Goal: Check status

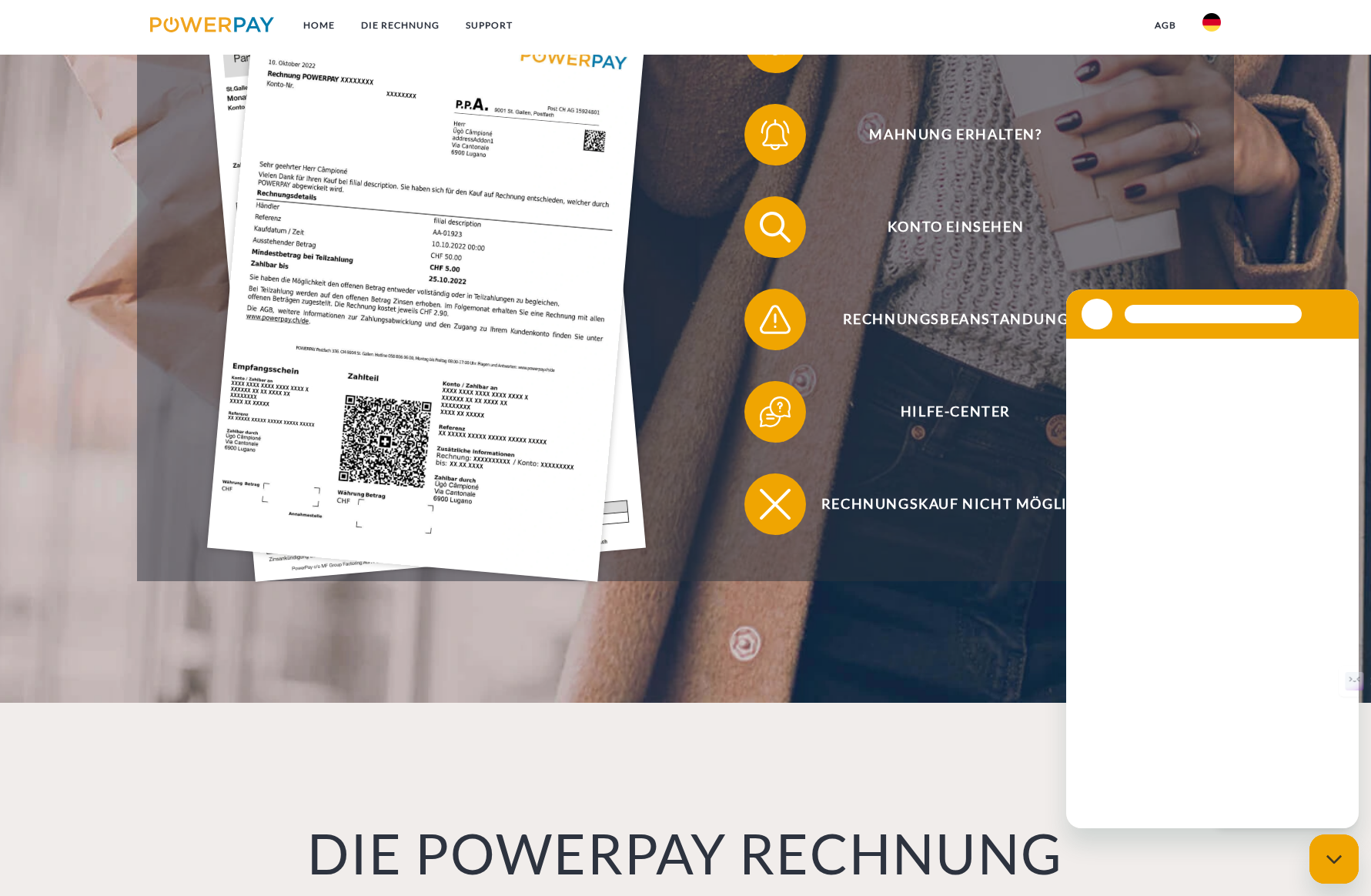
scroll to position [502, 0]
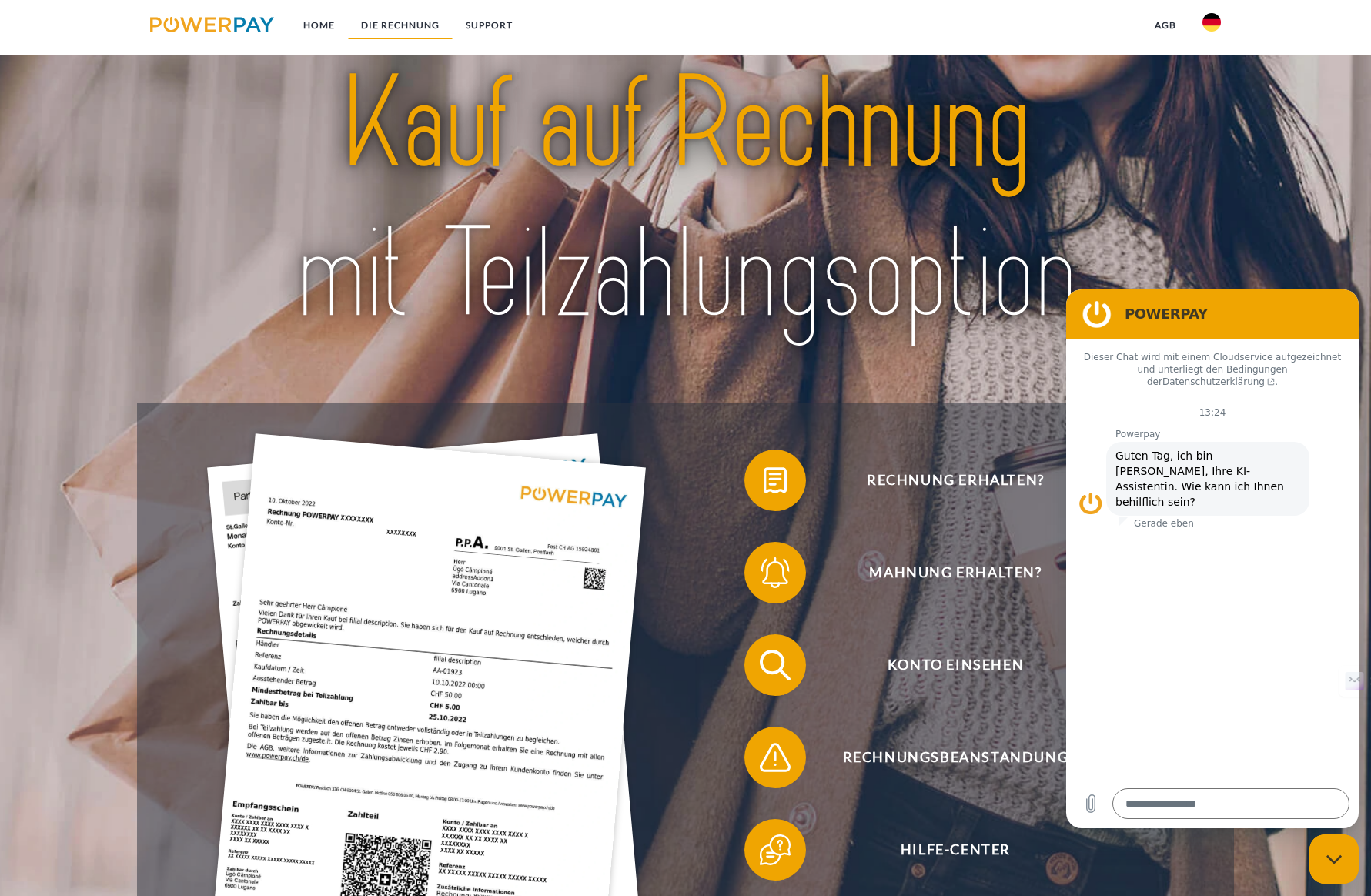
click at [405, 28] on link "DIE RECHNUNG" at bounding box center [400, 25] width 105 height 28
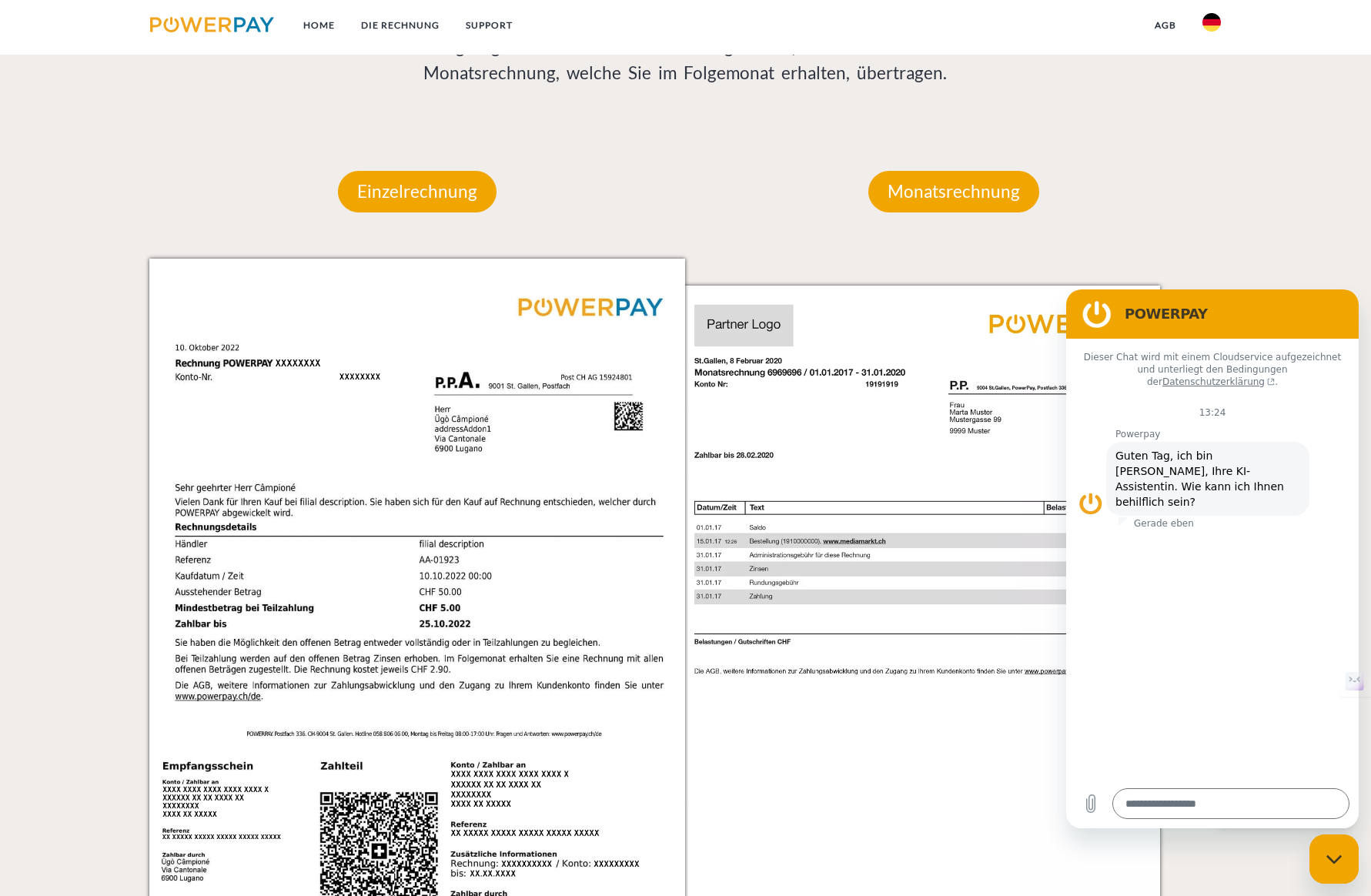
scroll to position [1485, 0]
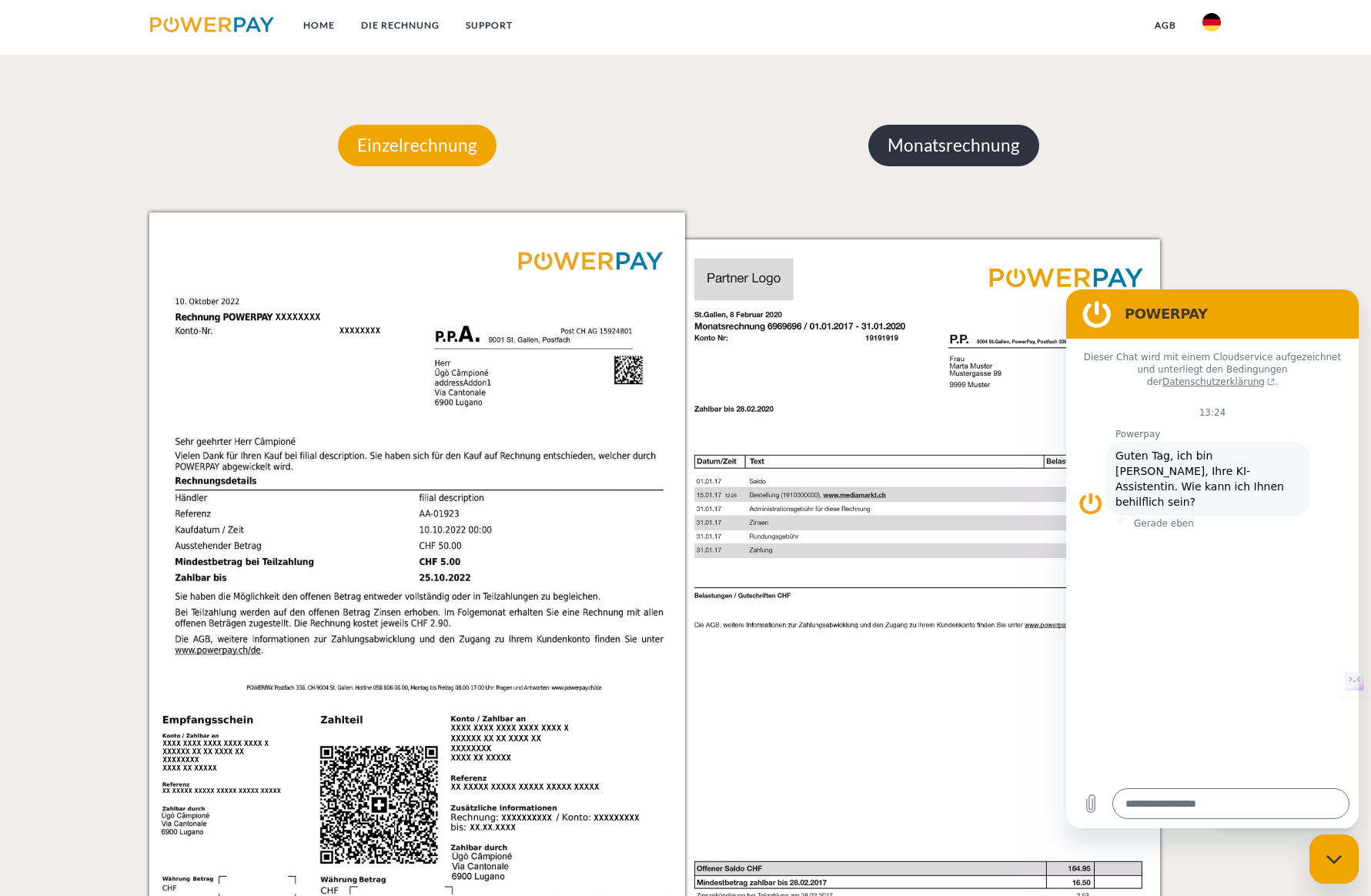
click at [909, 164] on p "Monatsrechnung" at bounding box center [954, 145] width 171 height 41
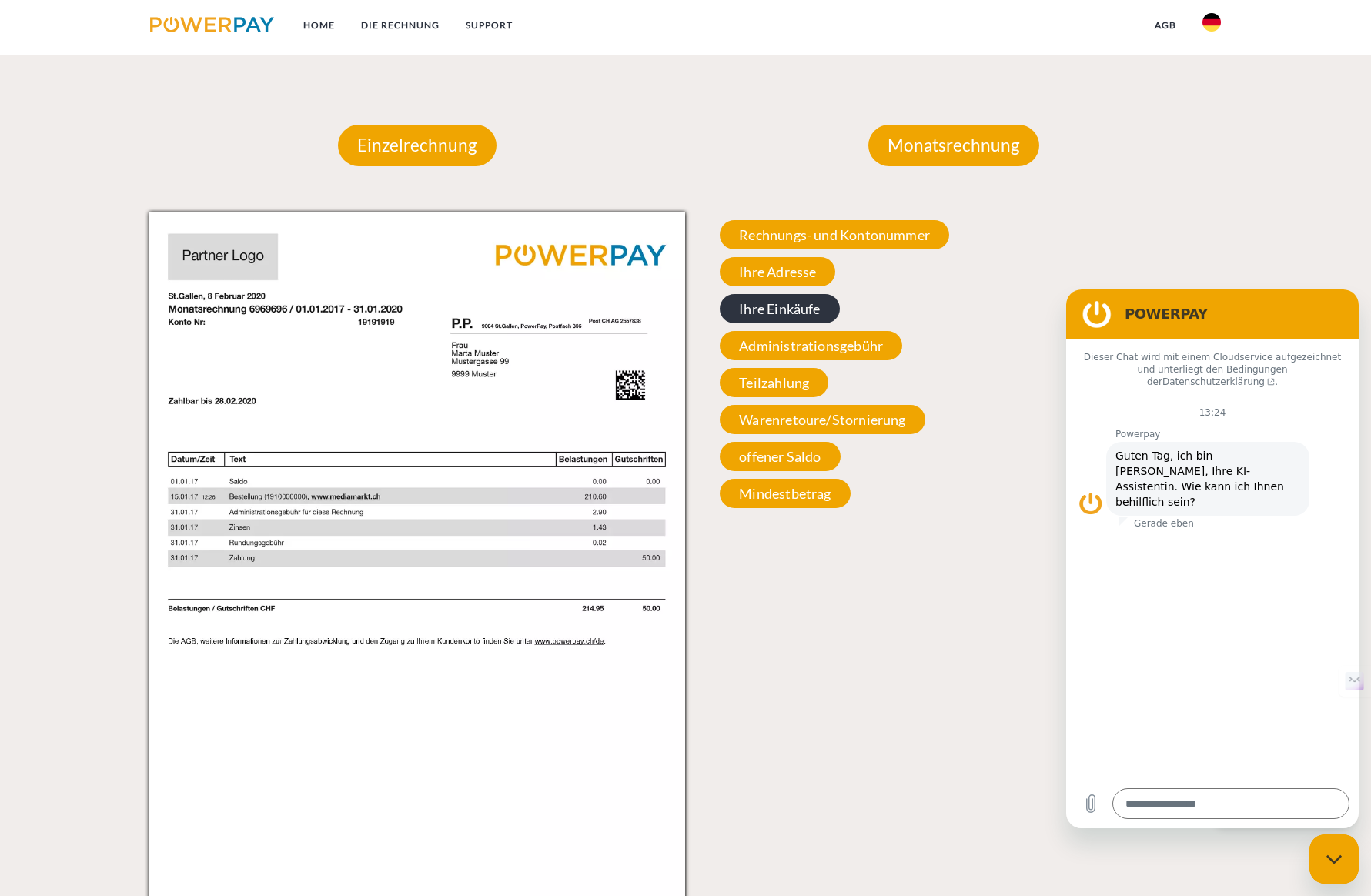
click at [785, 314] on span "Ihre Einkäufe" at bounding box center [779, 309] width 119 height 29
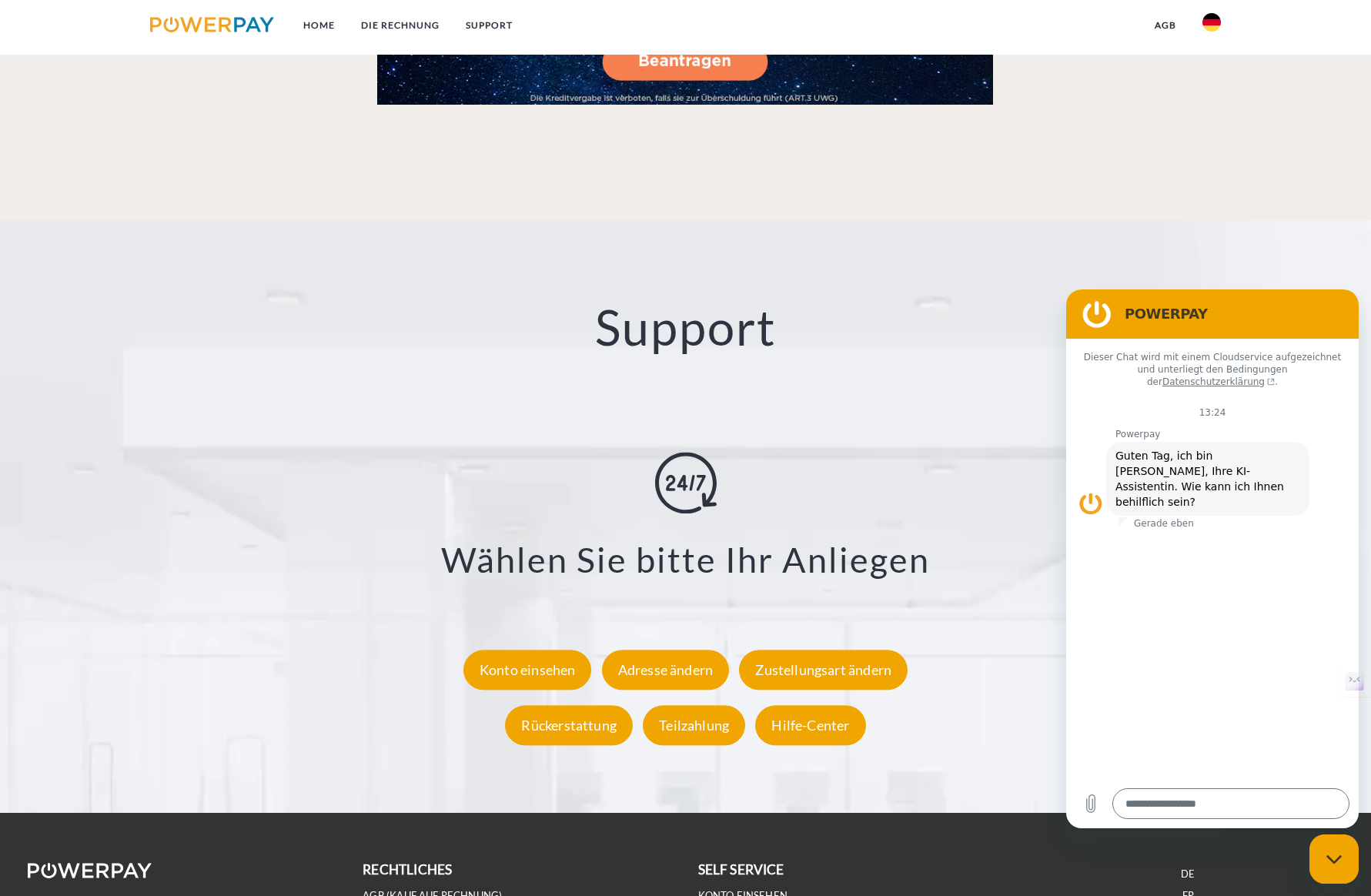
scroll to position [2837, 0]
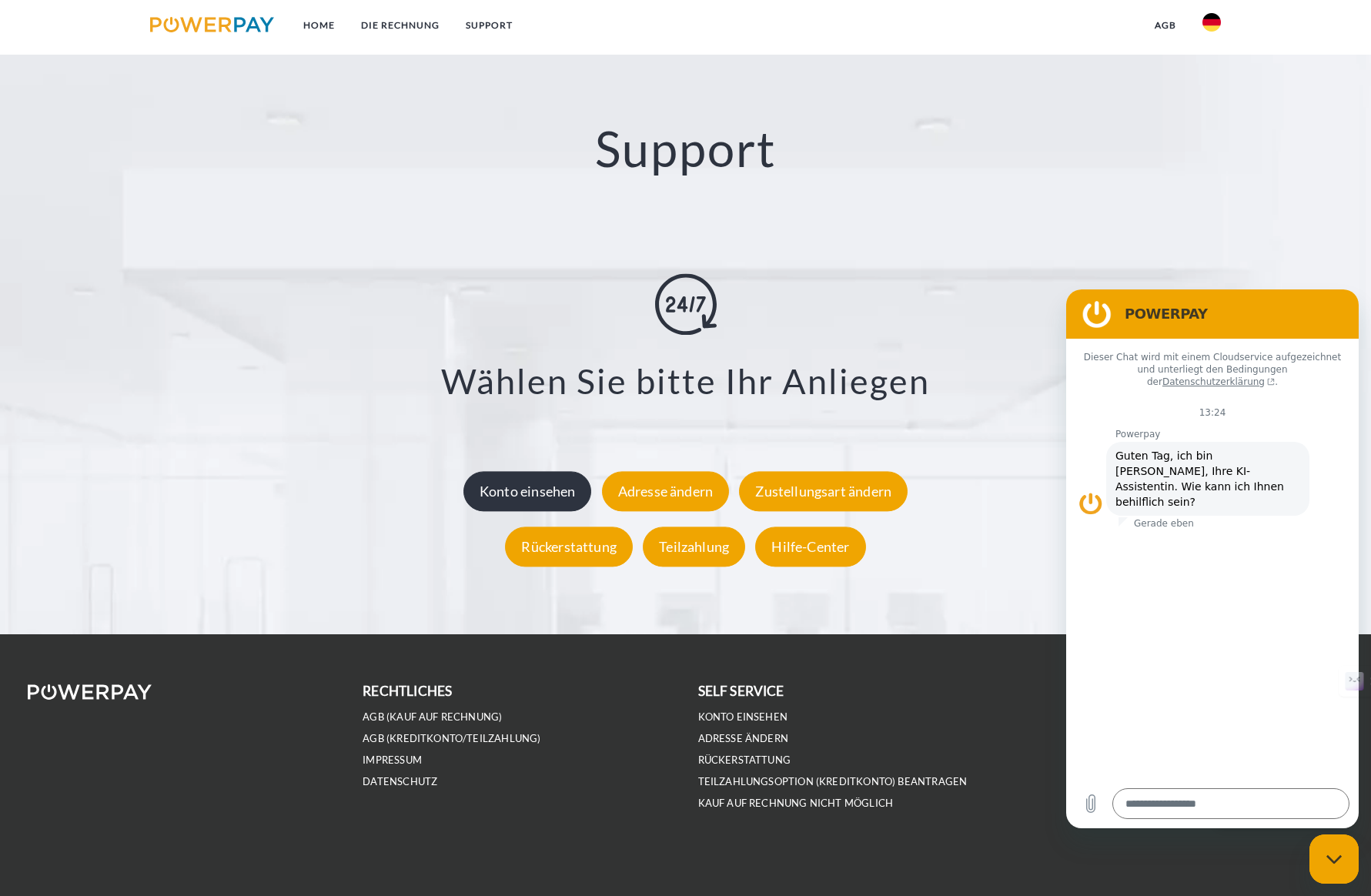
click at [502, 492] on div "Konto einsehen" at bounding box center [528, 492] width 129 height 40
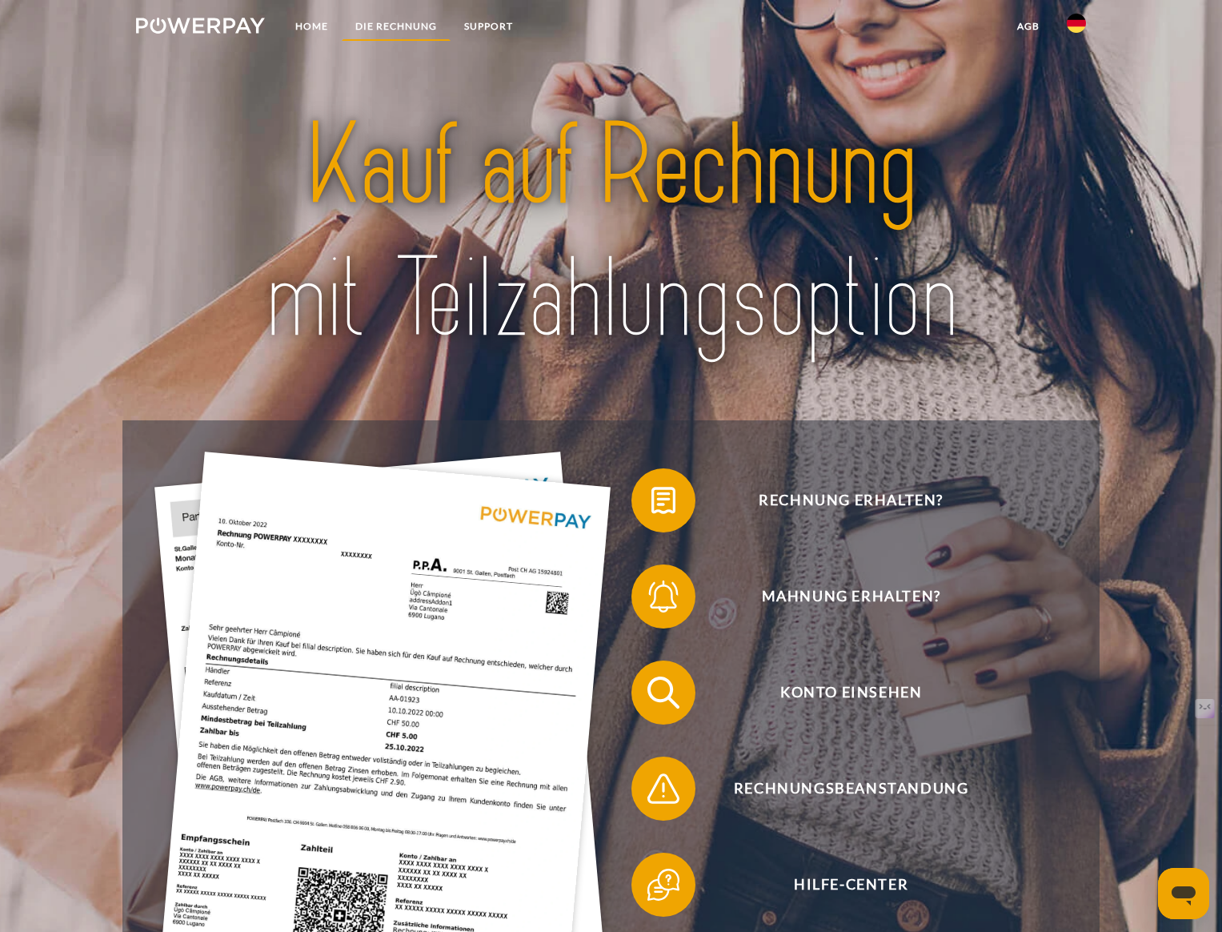
click at [394, 23] on link "DIE RECHNUNG" at bounding box center [396, 26] width 109 height 29
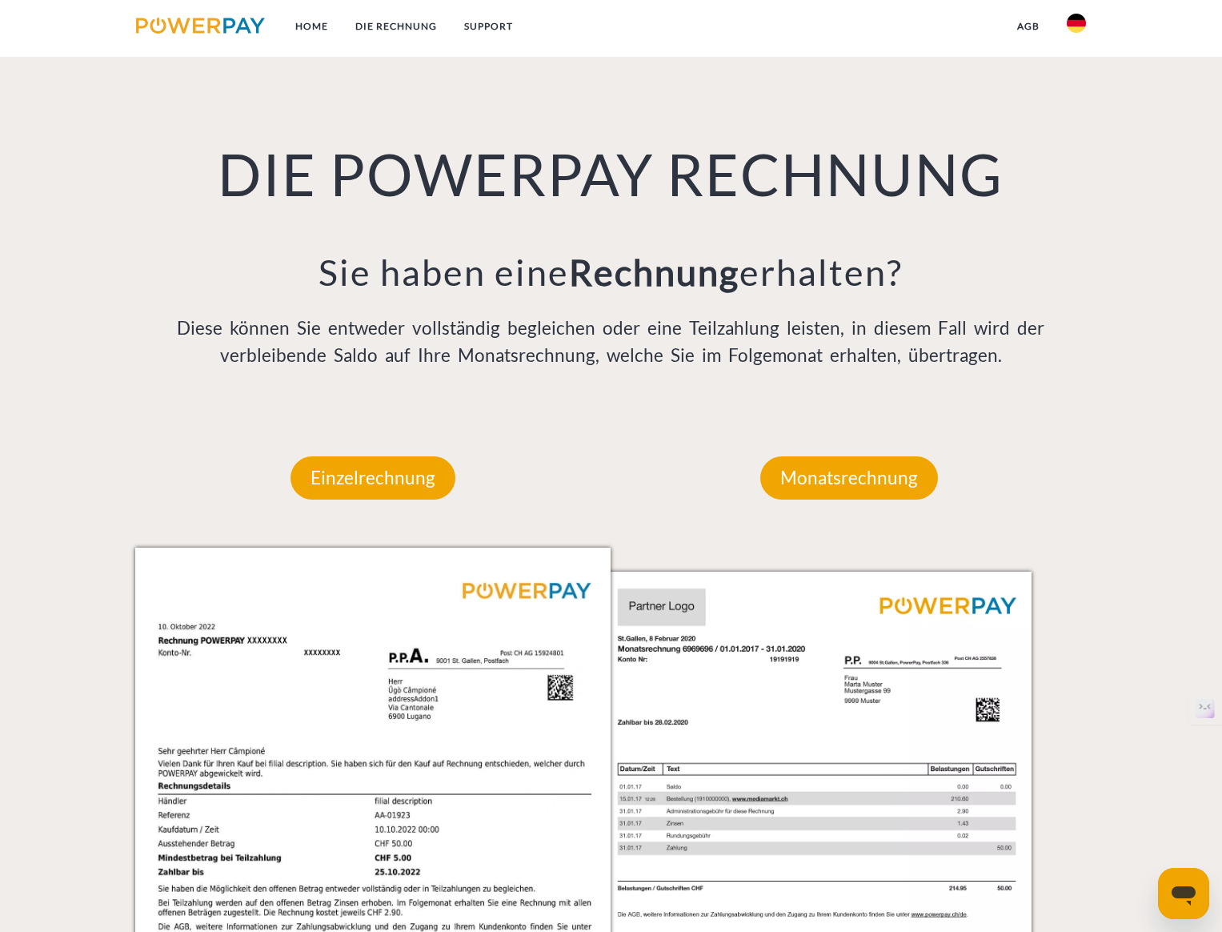
scroll to position [1187, 0]
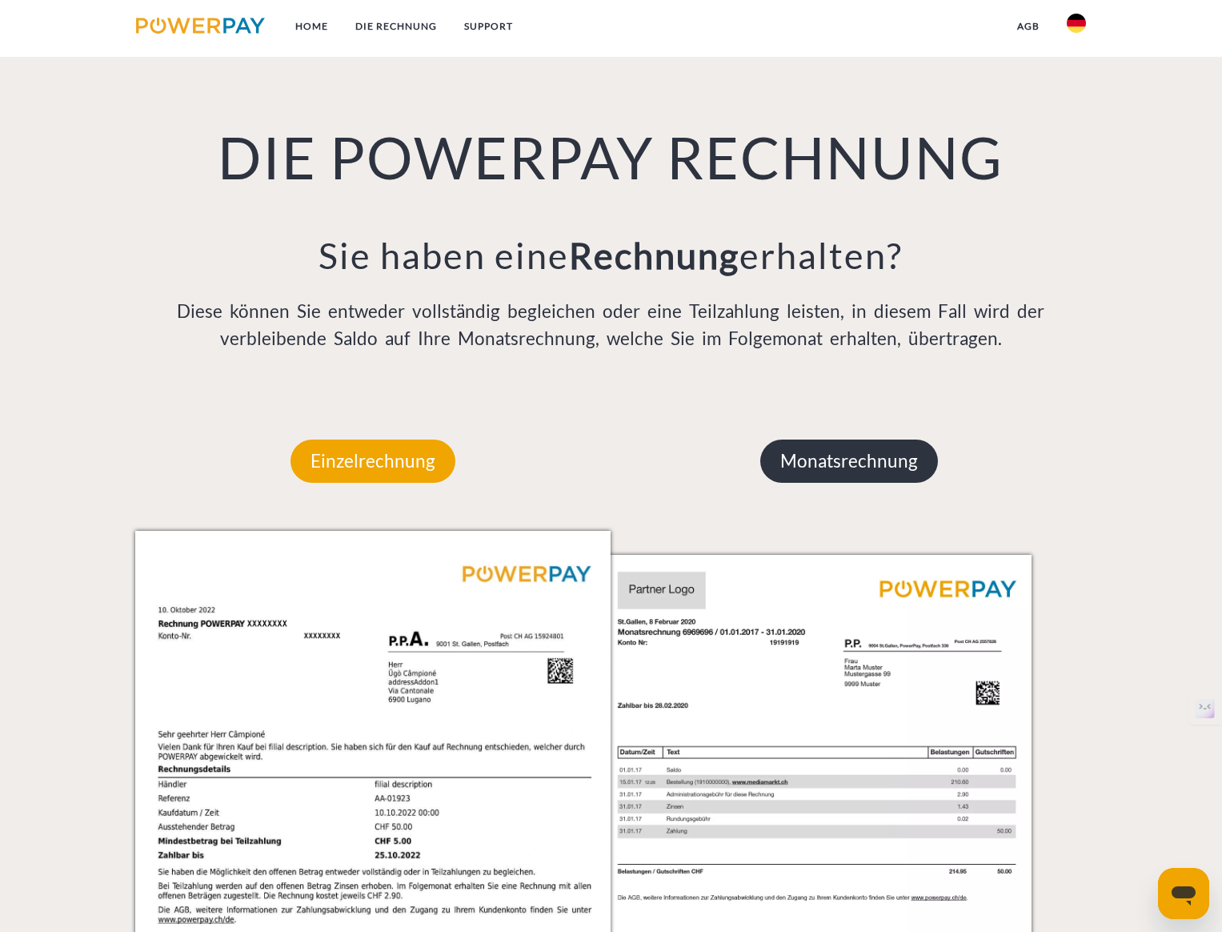
click at [792, 452] on p "Monatsrechnung" at bounding box center [849, 460] width 178 height 43
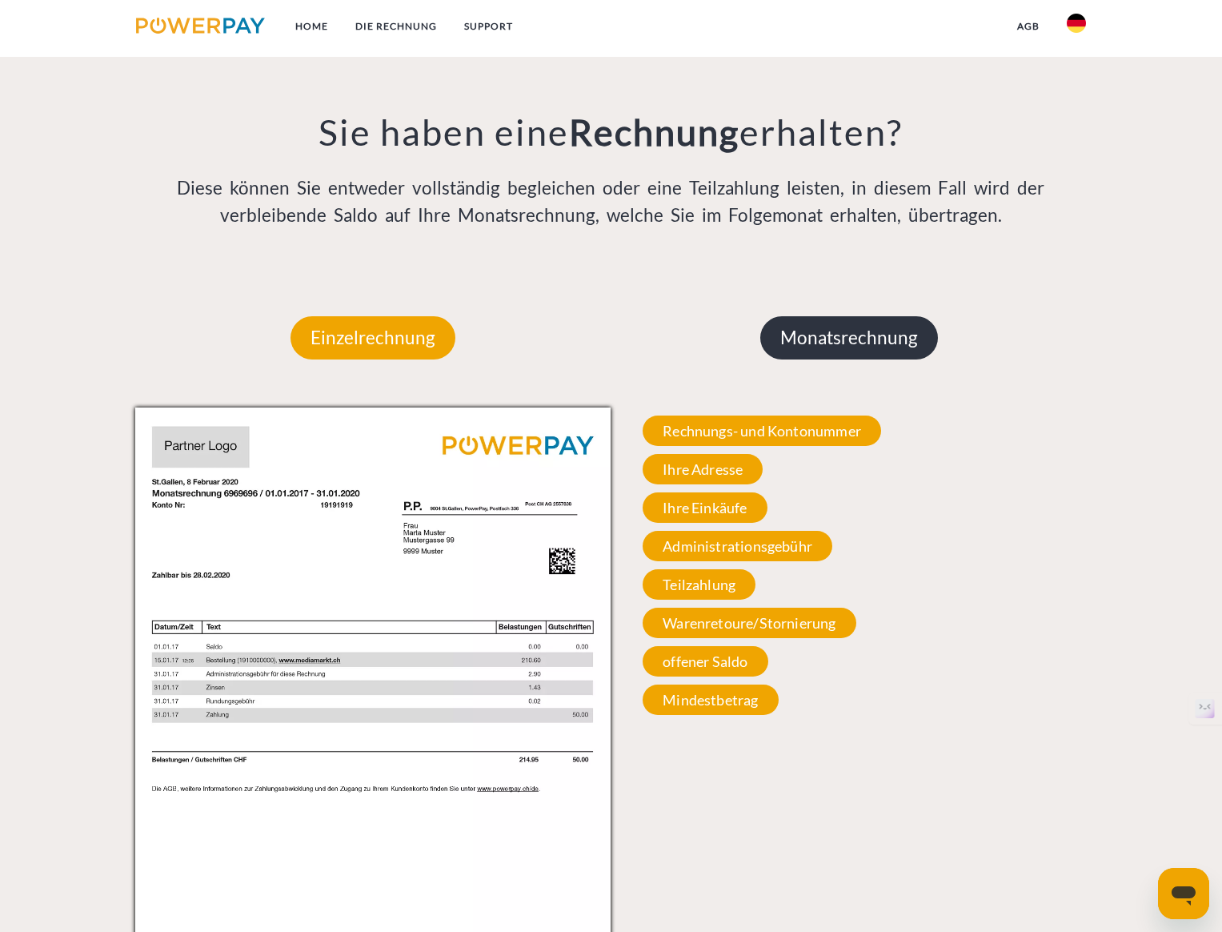
scroll to position [1562, 0]
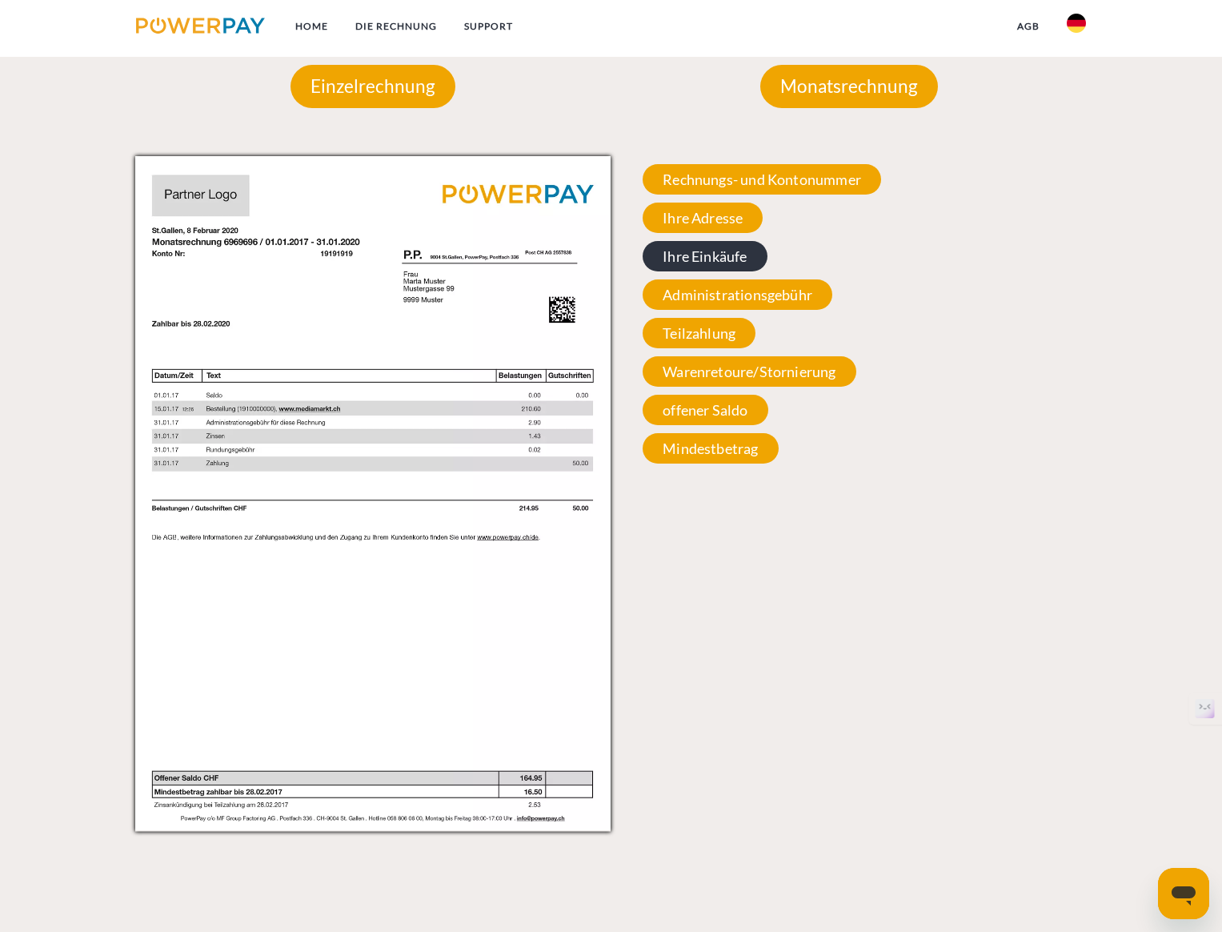
click at [709, 243] on span "Ihre Einkäufe" at bounding box center [705, 256] width 124 height 30
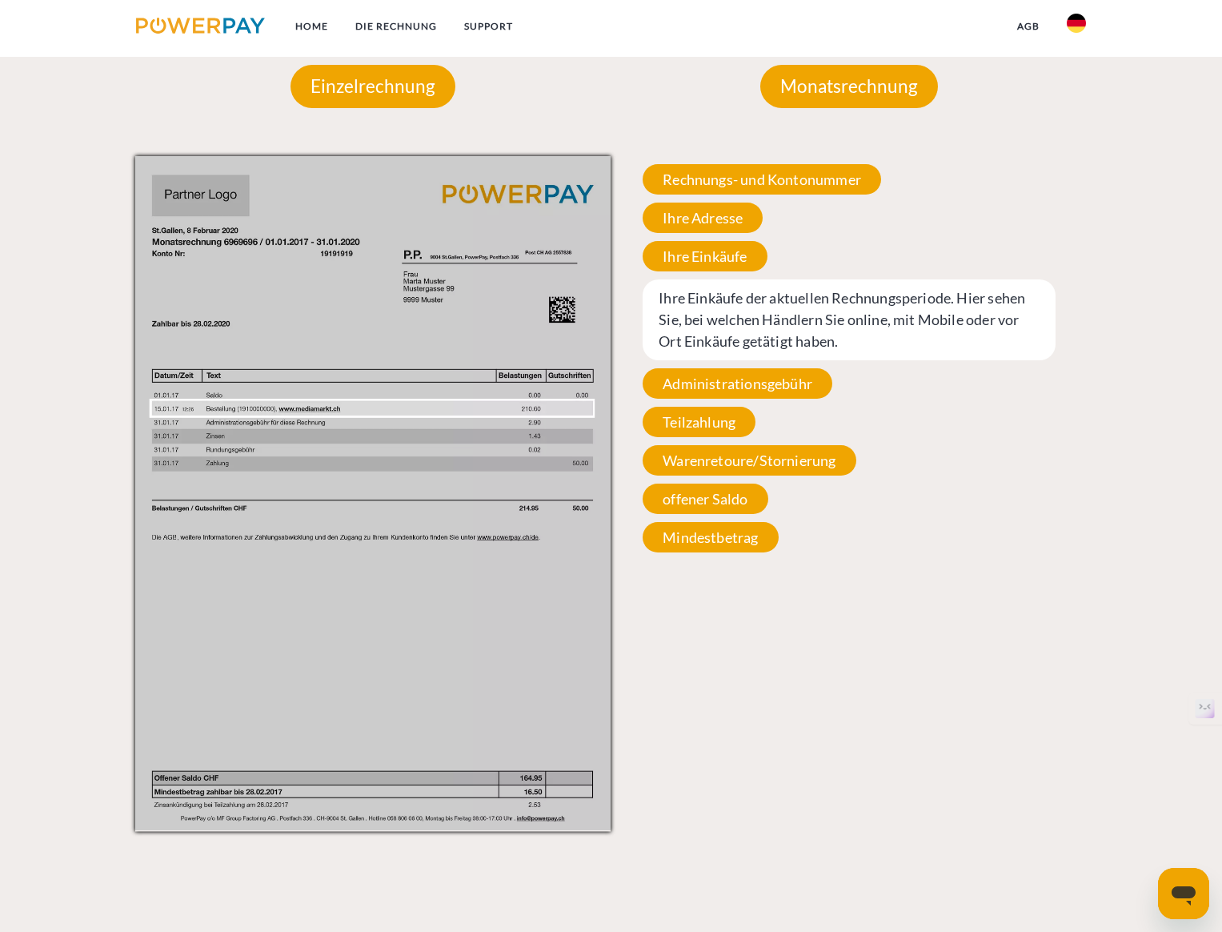
click at [418, 407] on img at bounding box center [373, 492] width 476 height 673
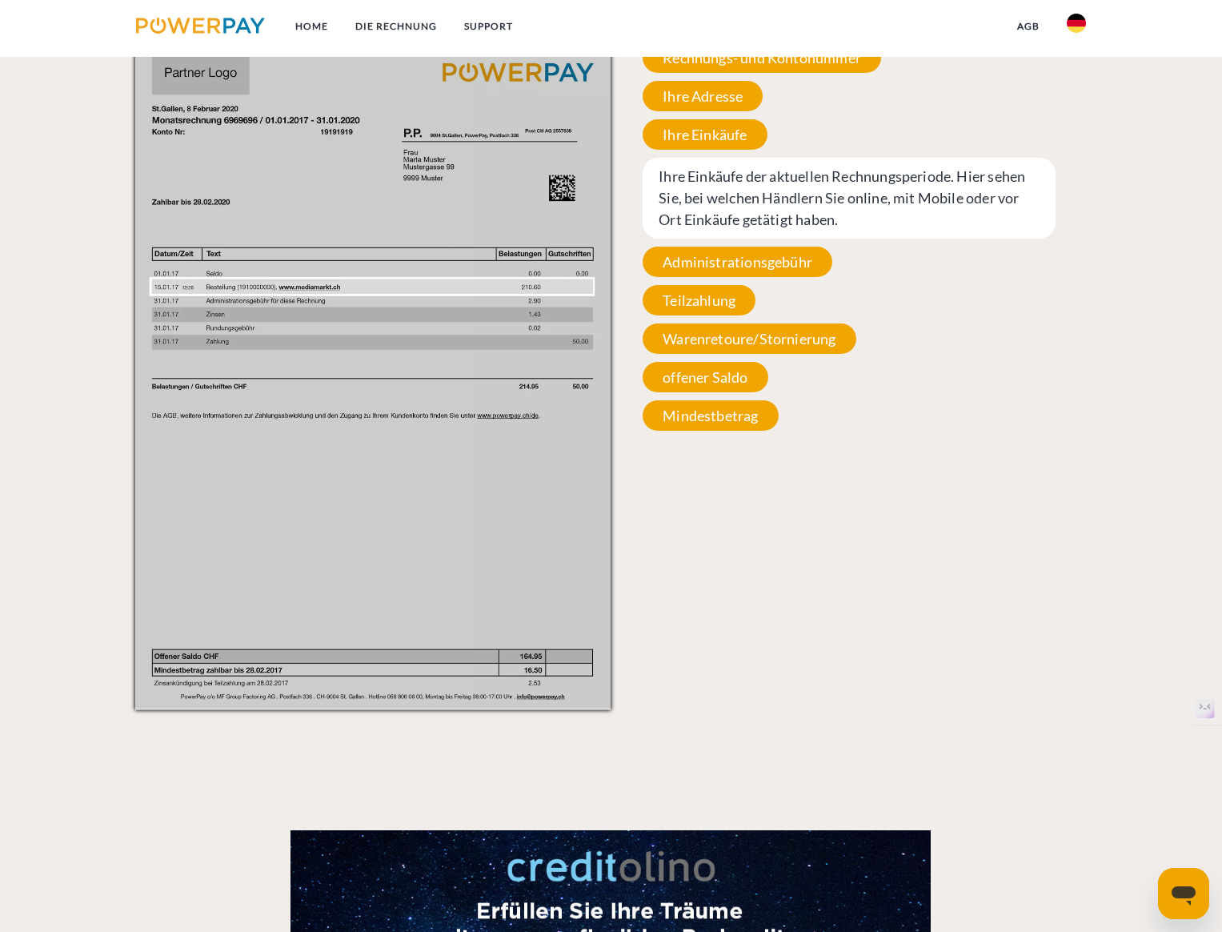
scroll to position [1552, 0]
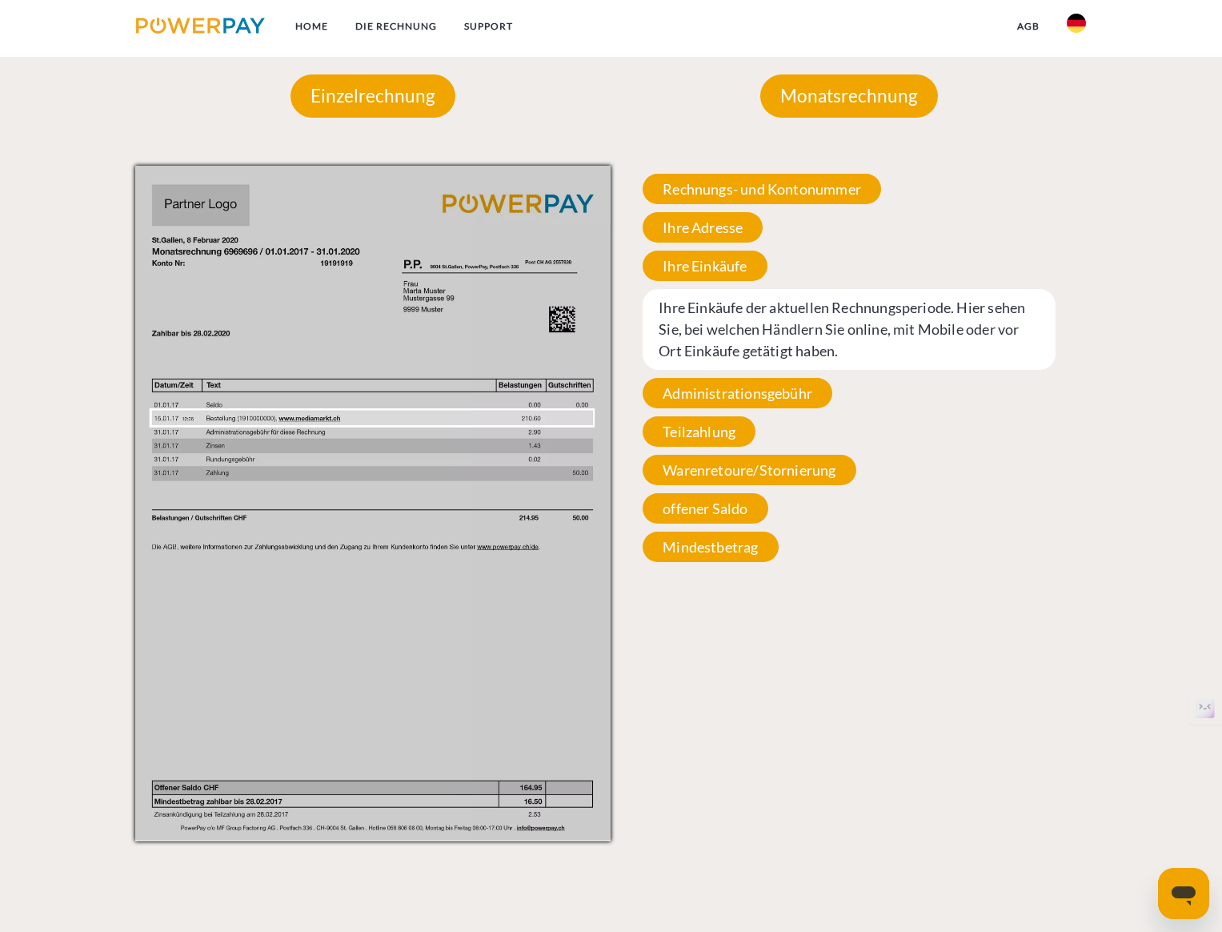
click at [358, 202] on img at bounding box center [373, 502] width 476 height 673
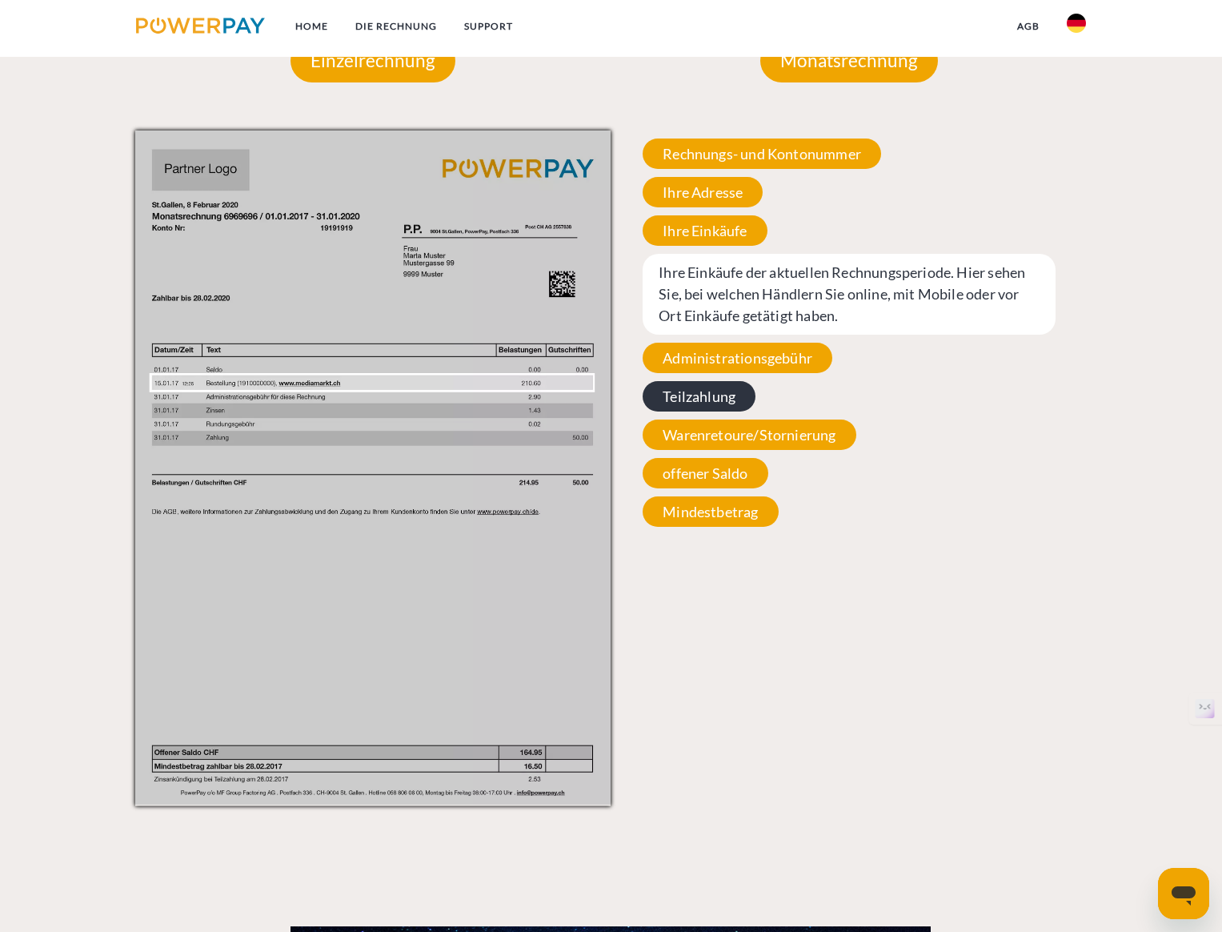
scroll to position [2810, 0]
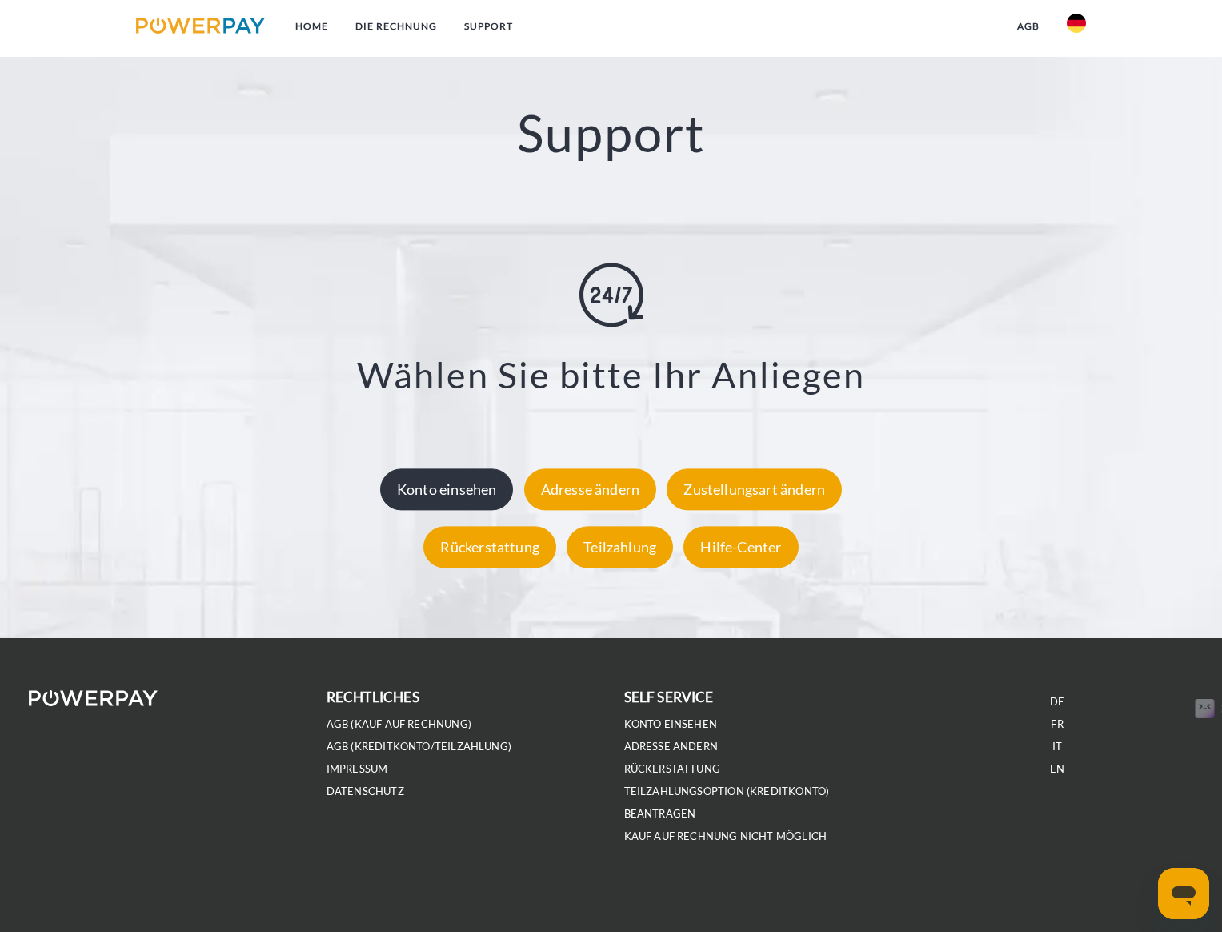
click at [453, 492] on div "Konto einsehen" at bounding box center [447, 489] width 134 height 42
